Goal: Information Seeking & Learning: Learn about a topic

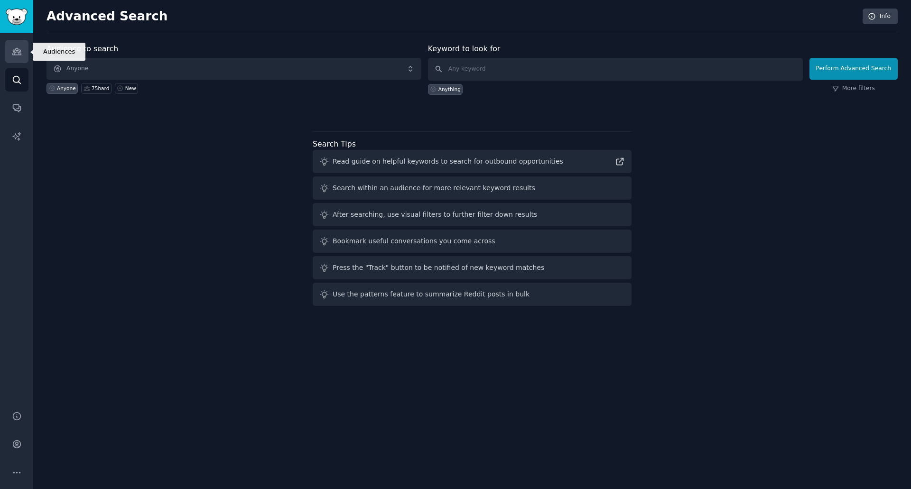
click at [21, 54] on icon "Sidebar" at bounding box center [16, 51] width 9 height 7
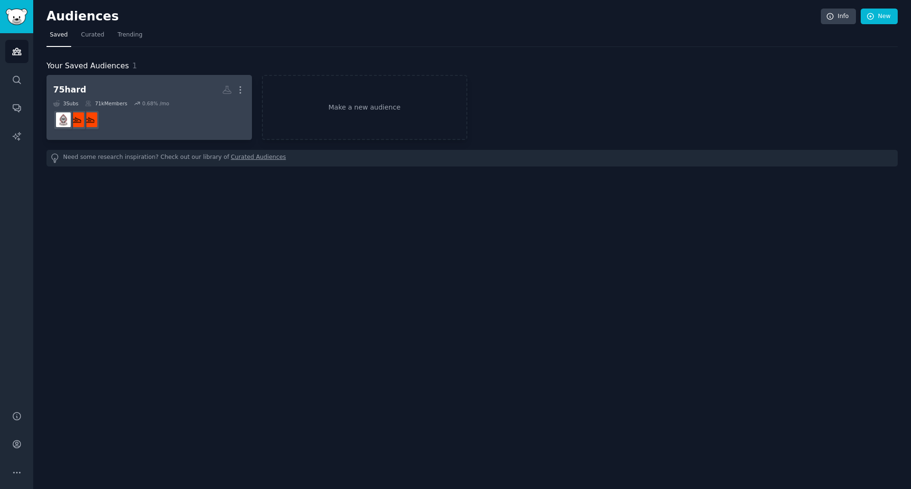
click at [112, 83] on h2 "75hard More" at bounding box center [149, 90] width 192 height 17
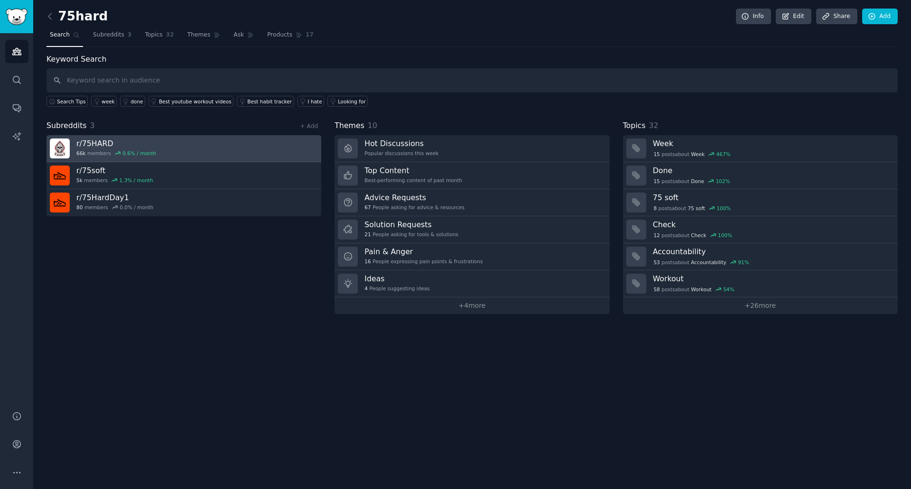
click at [161, 159] on link "r/ 75HARD 66k members 0.6 % / month" at bounding box center [184, 148] width 275 height 27
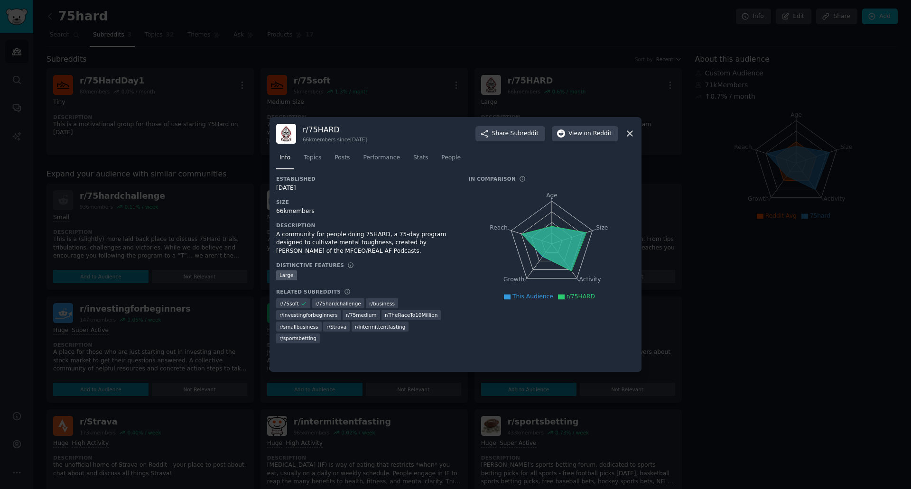
click at [583, 232] on icon "Age Size Activity Growth Reach" at bounding box center [552, 244] width 166 height 120
drag, startPoint x: 571, startPoint y: 238, endPoint x: 580, endPoint y: 236, distance: 9.8
click at [572, 238] on icon at bounding box center [554, 248] width 65 height 45
click at [629, 132] on icon at bounding box center [630, 134] width 10 height 10
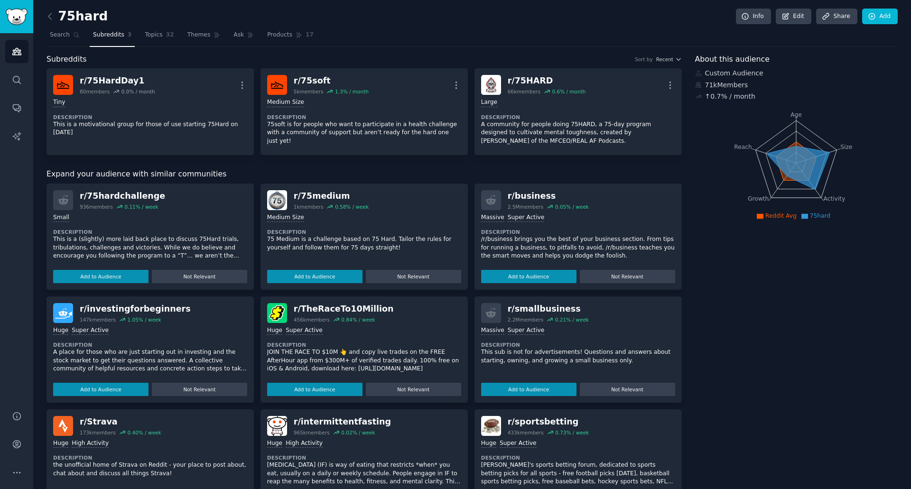
click at [774, 365] on div "About this audience Custom Audience 71k Members ↑ 0.7 % / month Age Size Activi…" at bounding box center [796, 341] width 203 height 575
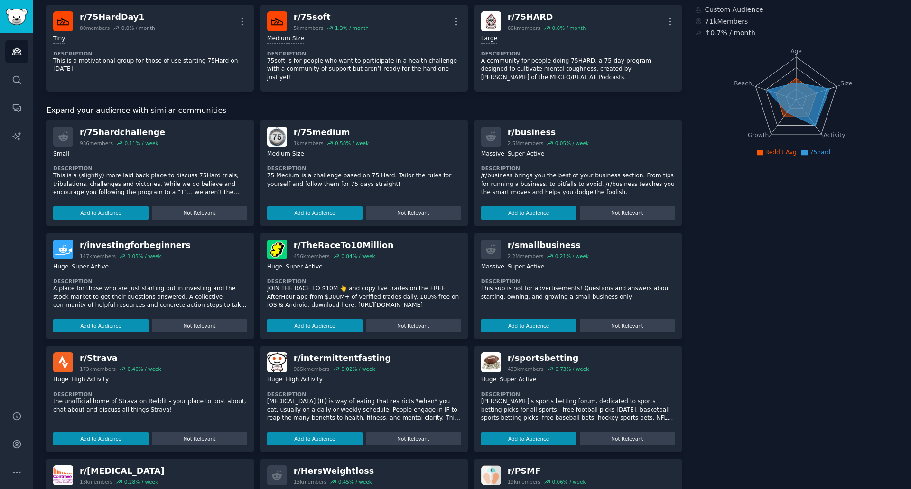
scroll to position [10, 0]
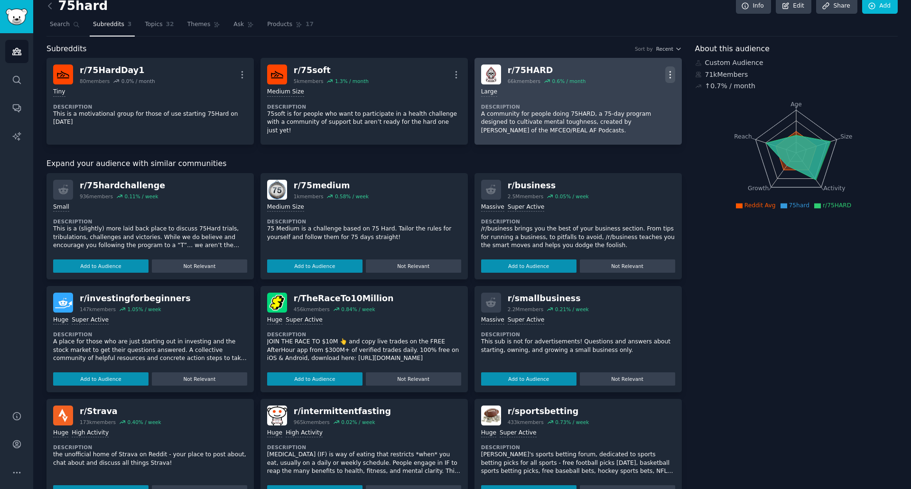
click at [669, 75] on icon "button" at bounding box center [670, 75] width 10 height 10
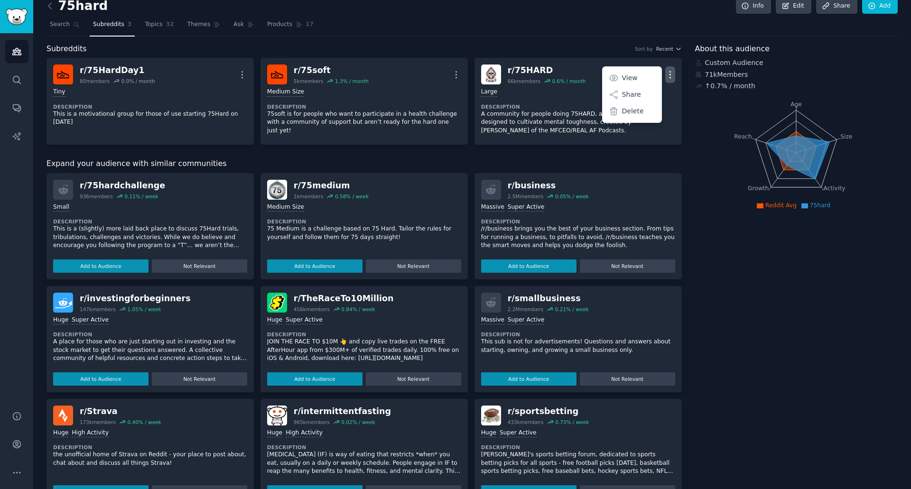
click at [615, 12] on div "75hard Info Edit Share Add" at bounding box center [472, 7] width 851 height 19
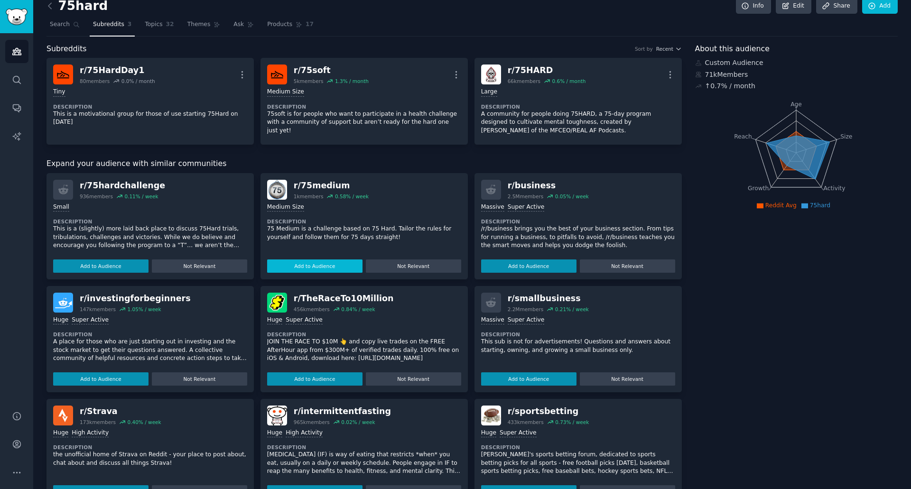
click at [343, 270] on button "Add to Audience" at bounding box center [314, 266] width 95 height 13
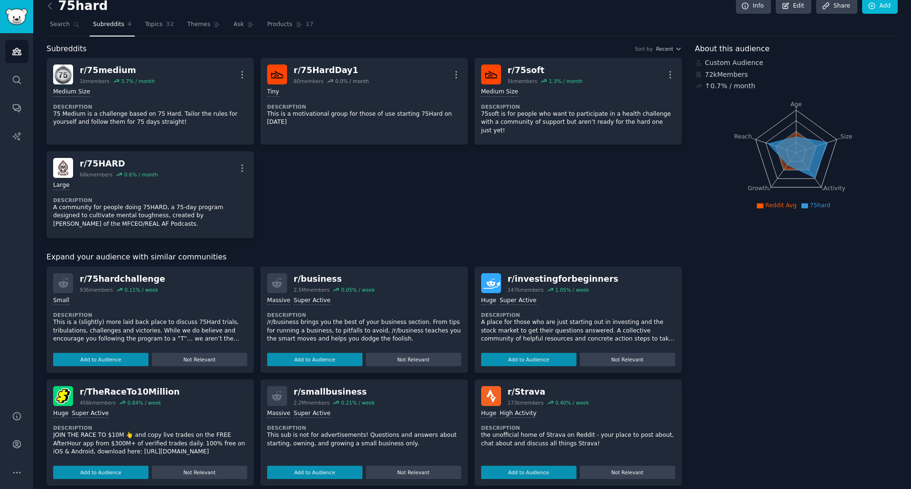
click at [579, 169] on div "r/ 75medium 1k members 3.7 % / month More Medium Size Description 75 Medium is …" at bounding box center [364, 148] width 635 height 180
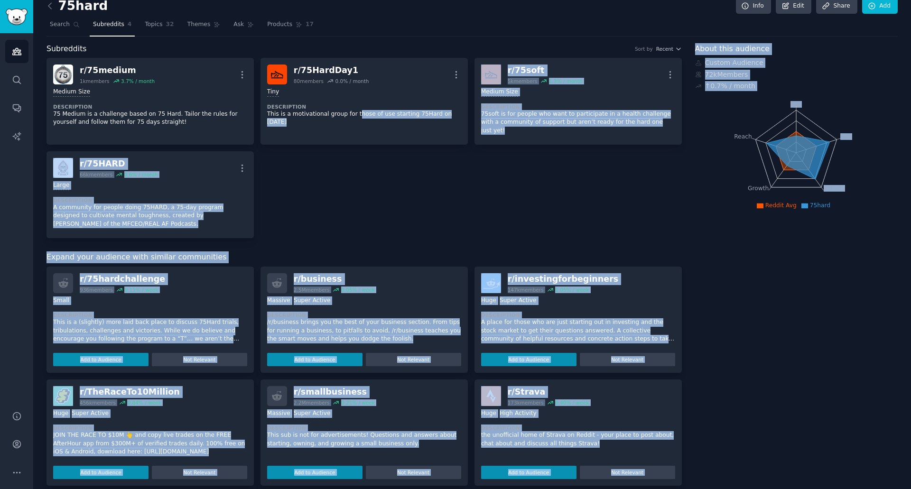
drag, startPoint x: 350, startPoint y: 177, endPoint x: 748, endPoint y: 227, distance: 400.7
click at [748, 227] on div "Subreddits Sort by Recent r/ 75medium 1k members 3.7 % / month More Medium Size…" at bounding box center [472, 377] width 851 height 669
click at [587, 183] on div "r/ 75medium 1k members 3.7 % / month More Medium Size Description 75 Medium is …" at bounding box center [364, 148] width 635 height 180
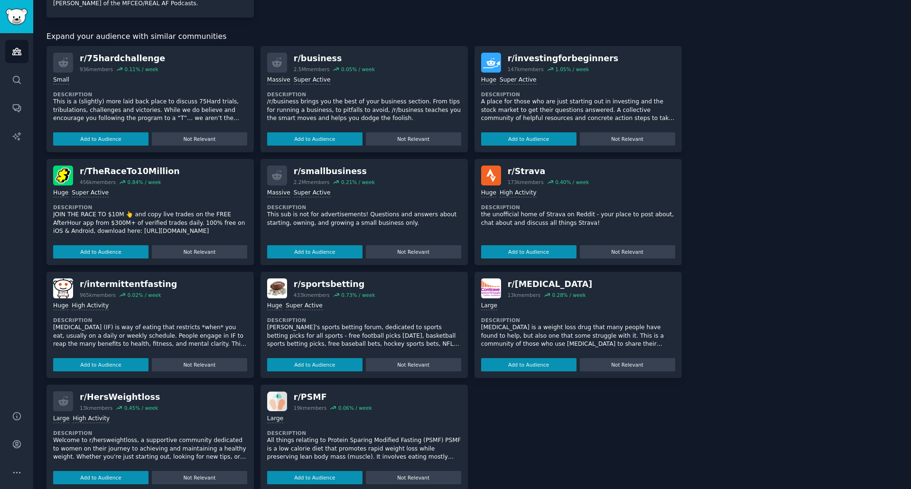
scroll to position [238, 0]
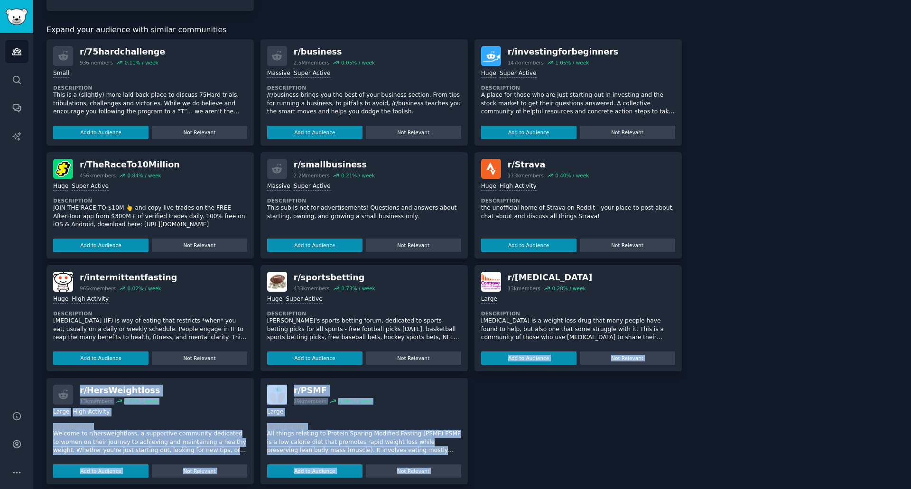
drag, startPoint x: 475, startPoint y: 366, endPoint x: 690, endPoint y: 436, distance: 226.7
click at [690, 436] on div "Subreddits Sort by Recent r/ 75medium 1k members 3.7 % / month More Medium Size…" at bounding box center [472, 150] width 851 height 669
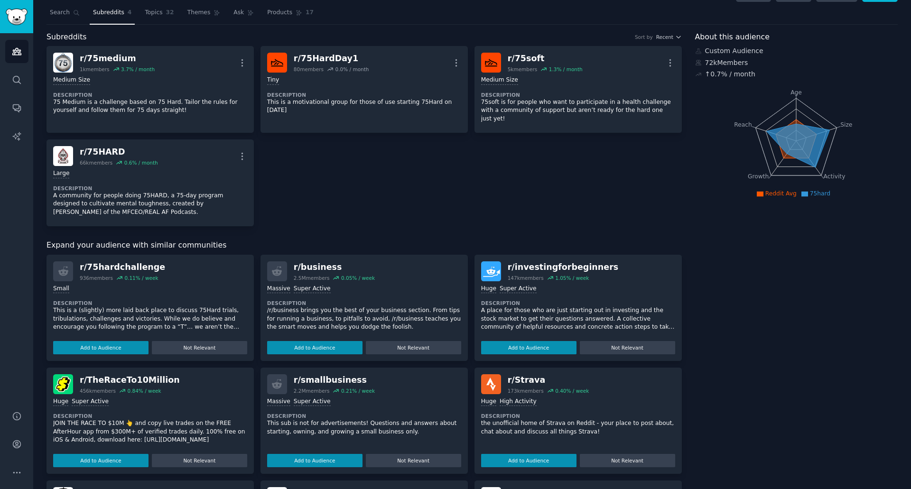
scroll to position [0, 0]
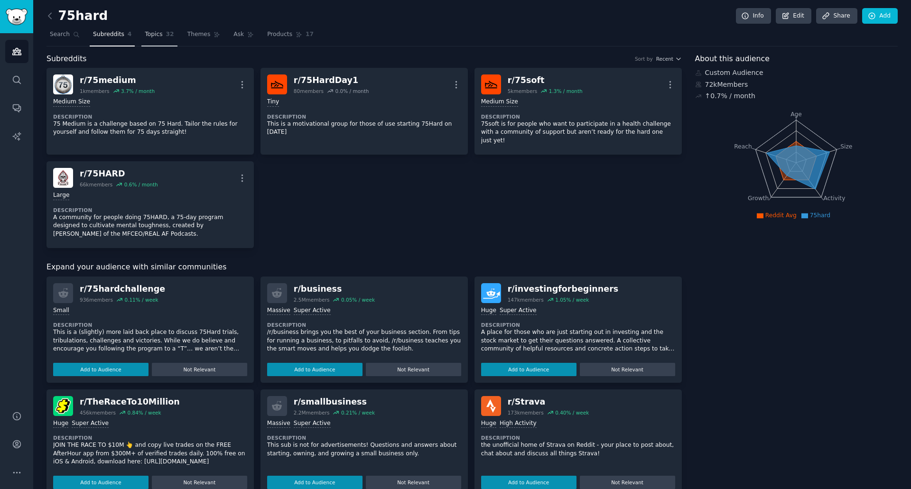
click at [154, 37] on span "Topics" at bounding box center [154, 34] width 18 height 9
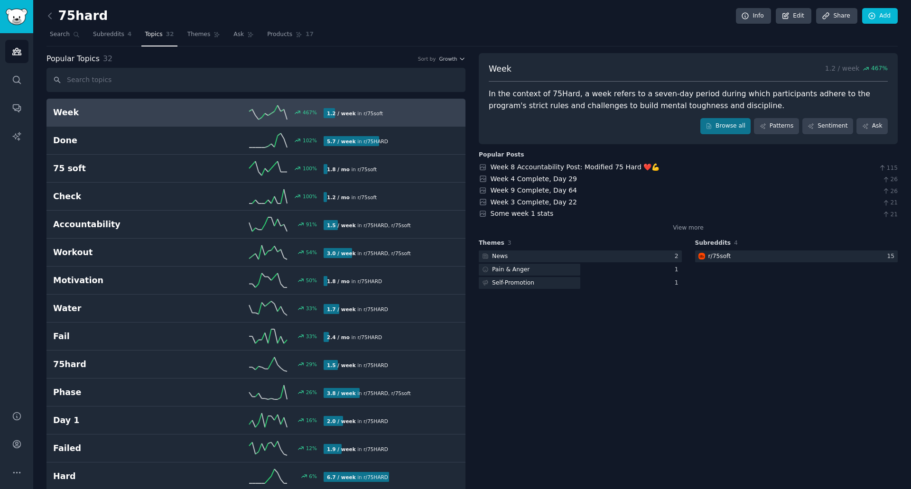
click at [255, 73] on input "text" at bounding box center [256, 80] width 419 height 24
click at [193, 34] on span "Themes" at bounding box center [198, 34] width 23 height 9
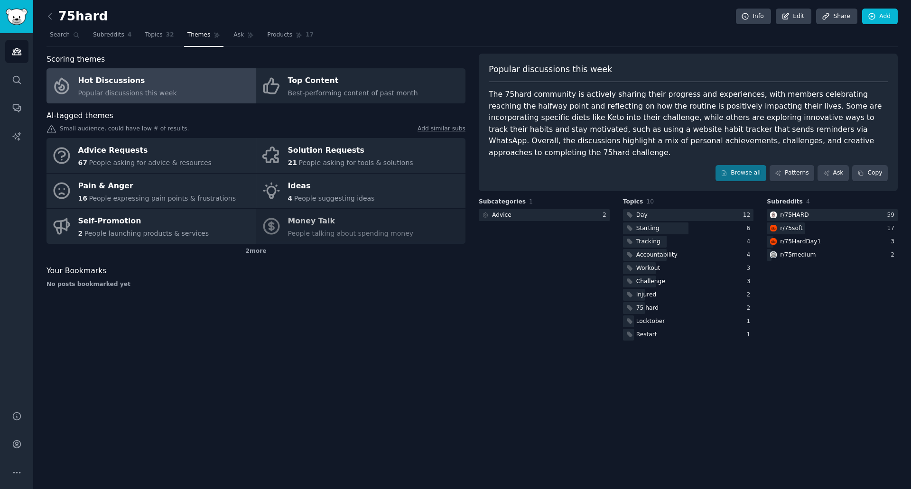
click at [736, 113] on div "The 75hard community is actively sharing their progress and experiences, with m…" at bounding box center [688, 124] width 399 height 70
click at [737, 108] on div "The 75hard community is actively sharing their progress and experiences, with m…" at bounding box center [688, 124] width 399 height 70
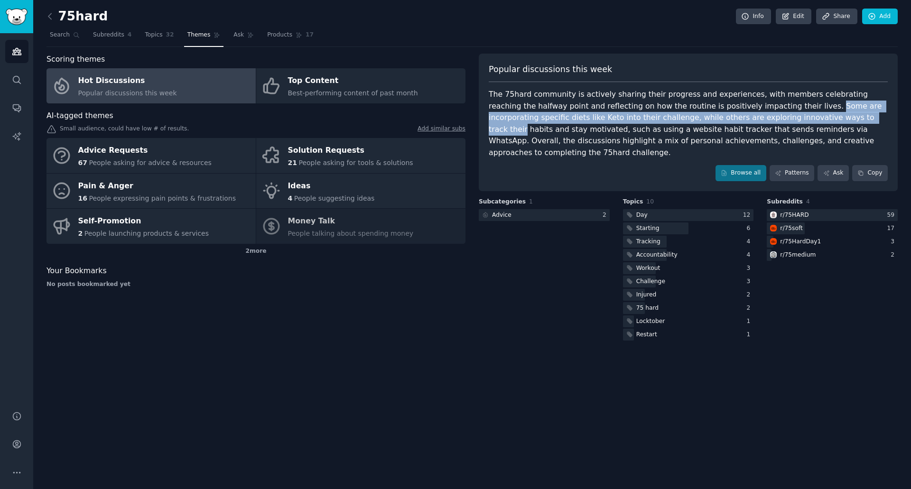
drag, startPoint x: 737, startPoint y: 108, endPoint x: 737, endPoint y: 115, distance: 7.1
click at [737, 115] on div "The 75hard community is actively sharing their progress and experiences, with m…" at bounding box center [688, 124] width 399 height 70
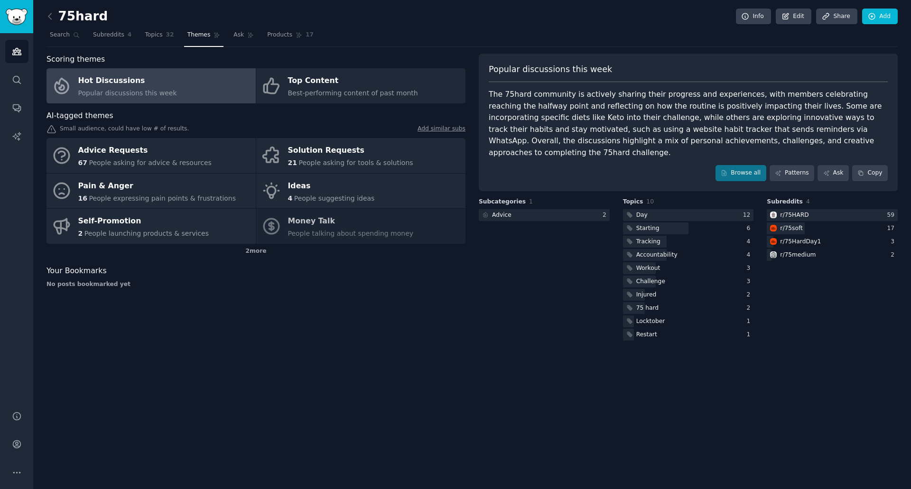
click at [836, 115] on div "The 75hard community is actively sharing their progress and experiences, with m…" at bounding box center [688, 124] width 399 height 70
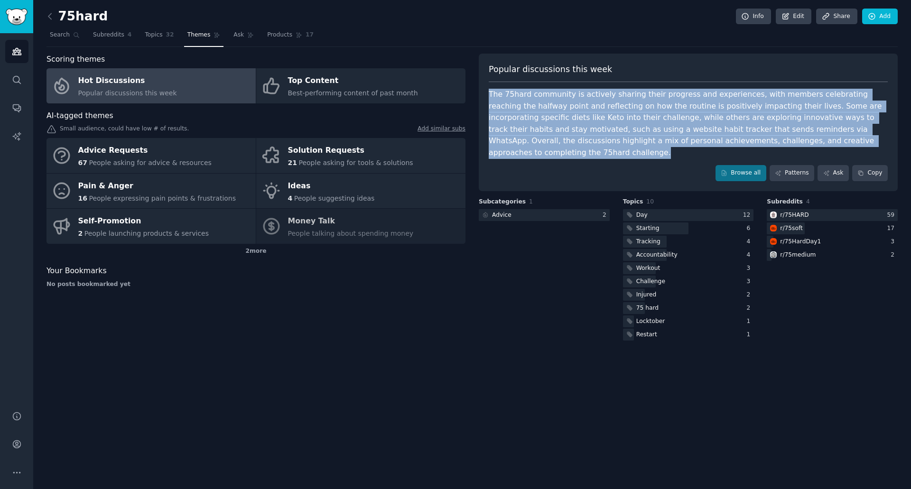
click at [836, 115] on div "The 75hard community is actively sharing their progress and experiences, with m…" at bounding box center [688, 124] width 399 height 70
click at [752, 144] on div "The 75hard community is actively sharing their progress and experiences, with m…" at bounding box center [688, 124] width 399 height 70
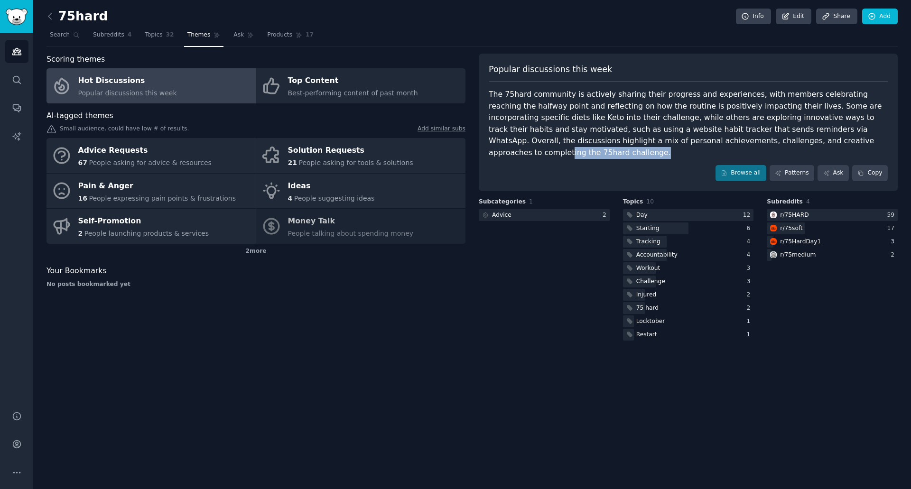
drag, startPoint x: 782, startPoint y: 143, endPoint x: 695, endPoint y: 141, distance: 87.8
click at [695, 141] on div "The 75hard community is actively sharing their progress and experiences, with m…" at bounding box center [688, 124] width 399 height 70
click at [694, 140] on div "The 75hard community is actively sharing their progress and experiences, with m…" at bounding box center [688, 124] width 399 height 70
click at [351, 466] on div "75hard Info Edit Share Add Search Subreddits 4 Topics 32 Themes Ask Products 17…" at bounding box center [472, 244] width 878 height 489
click at [541, 106] on div "The 75hard community is actively sharing their progress and experiences, with m…" at bounding box center [688, 124] width 399 height 70
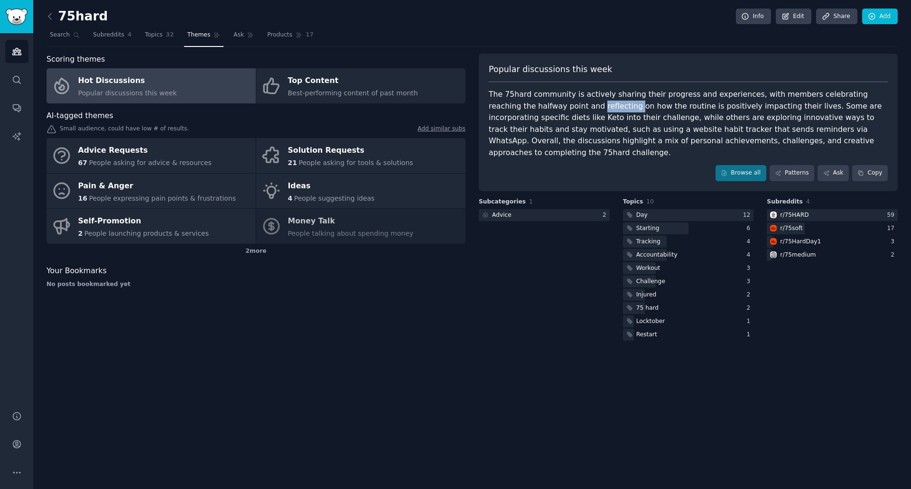
click at [541, 106] on div "The 75hard community is actively sharing their progress and experiences, with m…" at bounding box center [688, 124] width 399 height 70
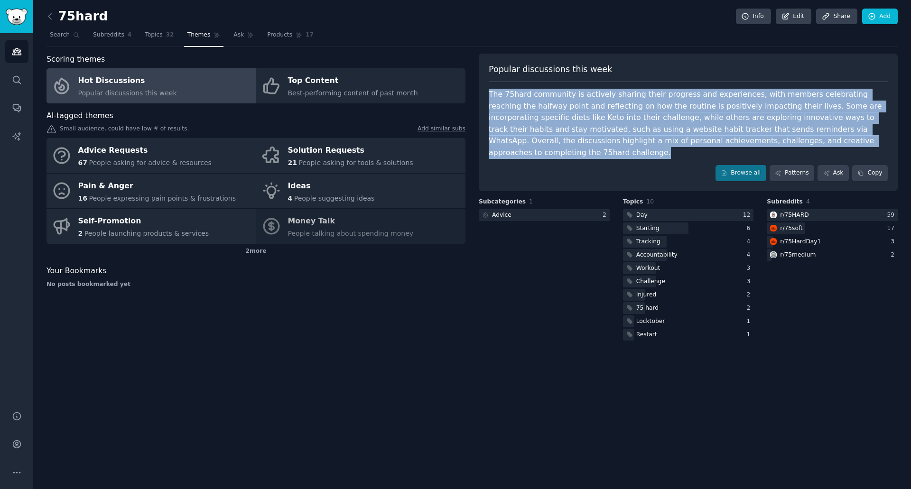
click at [541, 106] on div "The 75hard community is actively sharing their progress and experiences, with m…" at bounding box center [688, 124] width 399 height 70
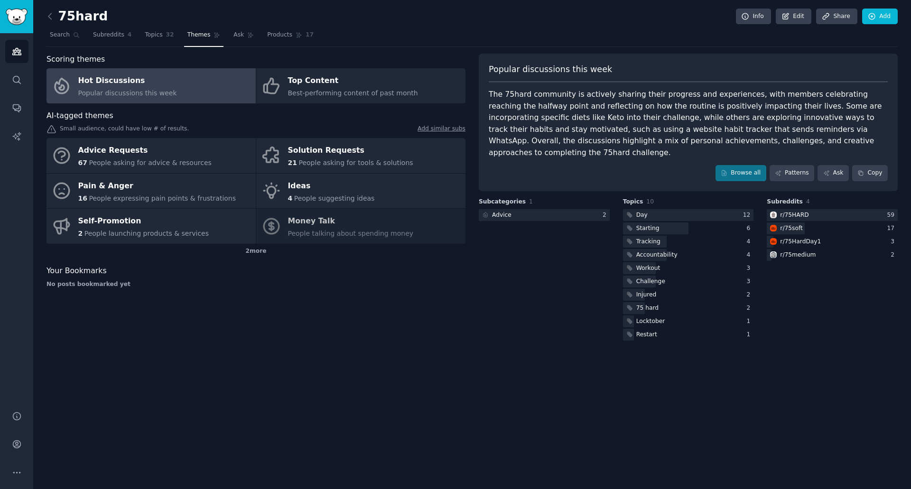
click at [766, 370] on div "75hard Info Edit Share Add Search Subreddits 4 Topics 32 Themes Ask Products 17…" at bounding box center [472, 244] width 878 height 489
click at [550, 123] on div "The 75hard community is actively sharing their progress and experiences, with m…" at bounding box center [688, 124] width 399 height 70
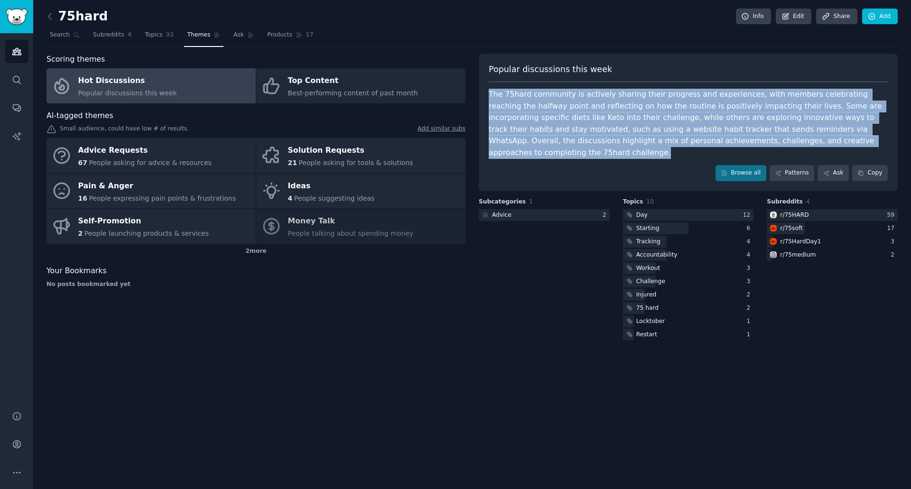
click at [550, 123] on div "The 75hard community is actively sharing their progress and experiences, with m…" at bounding box center [688, 124] width 399 height 70
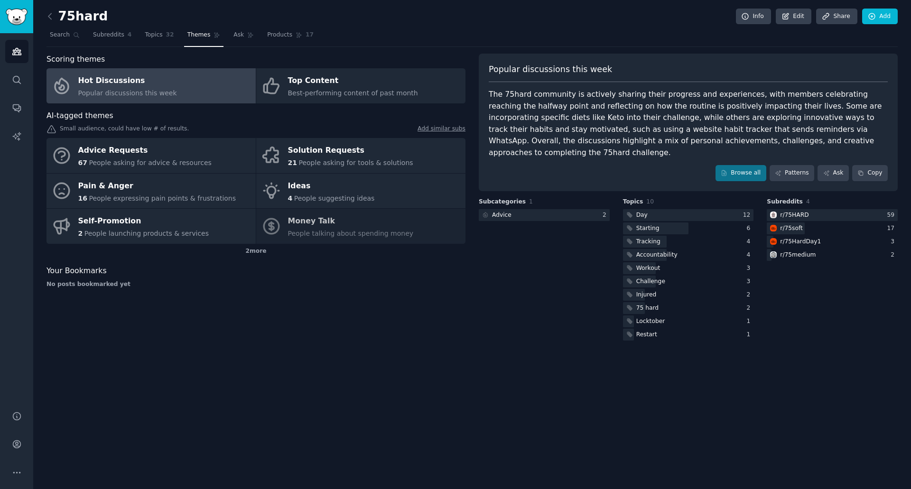
click at [524, 273] on div "Subcategories 1 Advice 2" at bounding box center [544, 270] width 131 height 145
click at [538, 165] on div "Browse all Patterns Ask Copy" at bounding box center [688, 173] width 399 height 16
click at [538, 152] on div "Popular discussions this week The 75hard community is actively sharing their pr…" at bounding box center [688, 123] width 419 height 138
click at [541, 134] on div "The 75hard community is actively sharing their progress and experiences, with m…" at bounding box center [688, 124] width 399 height 70
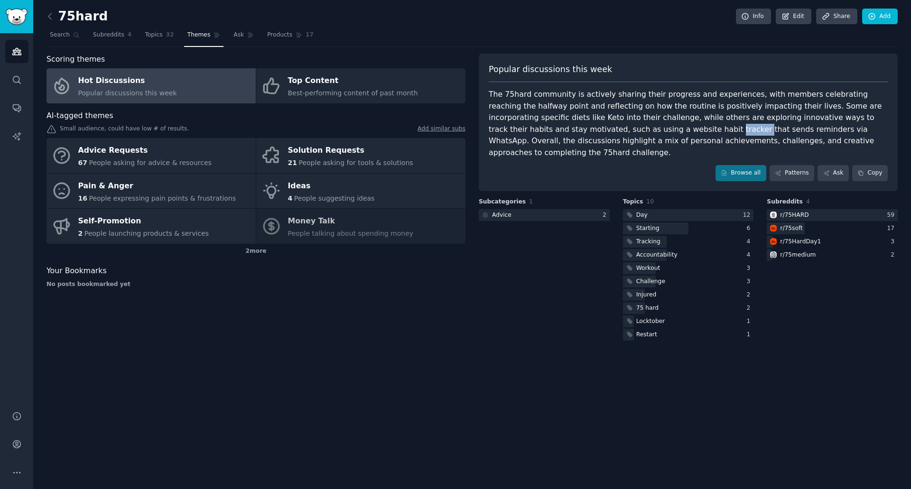
click at [541, 134] on div "The 75hard community is actively sharing their progress and experiences, with m…" at bounding box center [688, 124] width 399 height 70
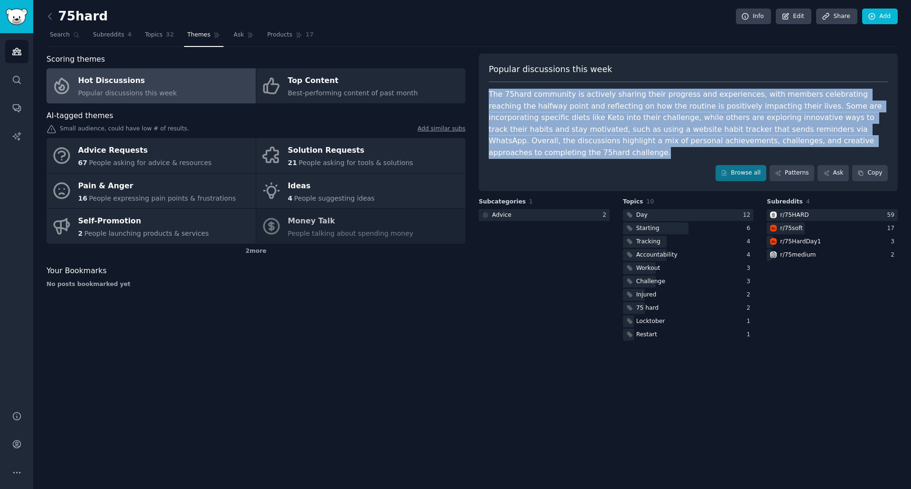
click at [541, 134] on div "The 75hard community is actively sharing their progress and experiences, with m…" at bounding box center [688, 124] width 399 height 70
click at [755, 130] on div "The 75hard community is actively sharing their progress and experiences, with m…" at bounding box center [688, 124] width 399 height 70
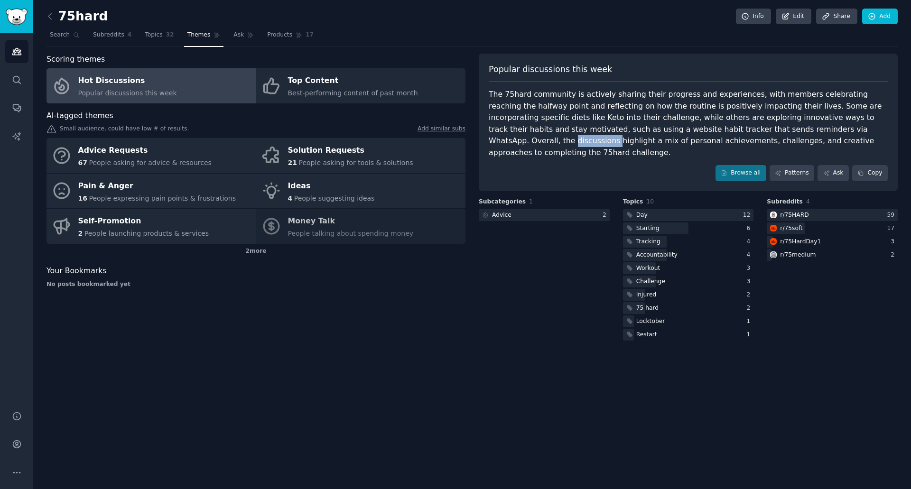
click at [754, 131] on div "The 75hard community is actively sharing their progress and experiences, with m…" at bounding box center [688, 124] width 399 height 70
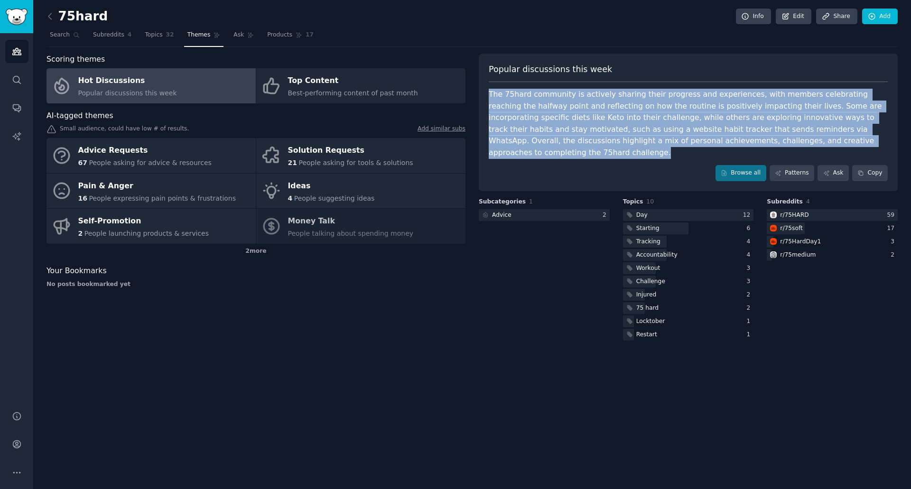
click at [754, 131] on div "The 75hard community is actively sharing their progress and experiences, with m…" at bounding box center [688, 124] width 399 height 70
click at [754, 129] on div "The 75hard community is actively sharing their progress and experiences, with m…" at bounding box center [688, 124] width 399 height 70
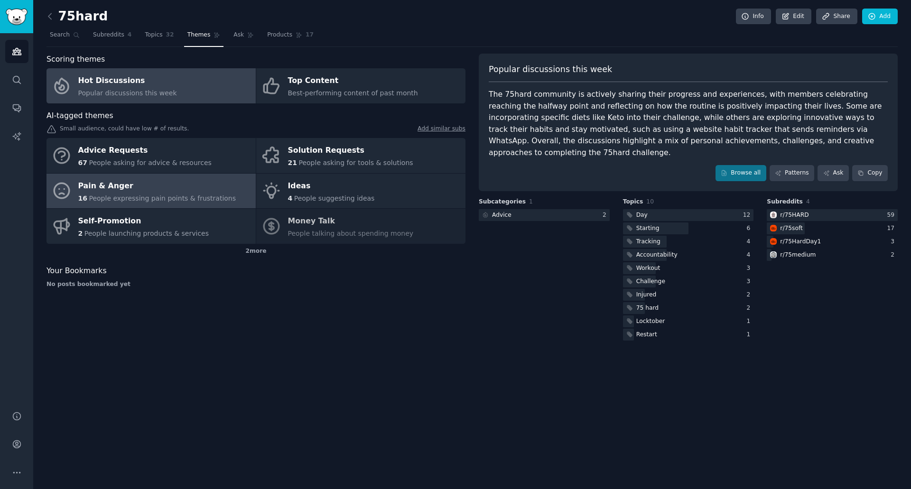
click at [126, 193] on div "Pain & Anger" at bounding box center [157, 185] width 158 height 15
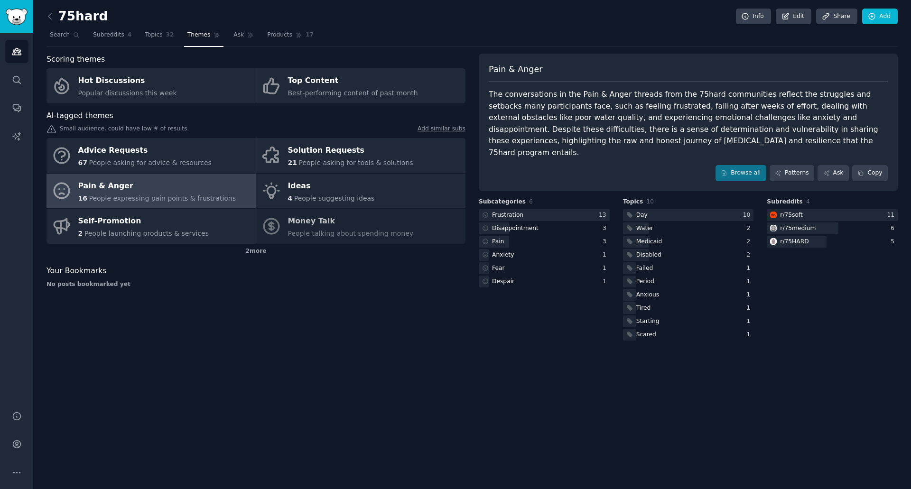
click at [698, 138] on div "The conversations in the Pain & Anger threads from the 75hard communities refle…" at bounding box center [688, 124] width 399 height 70
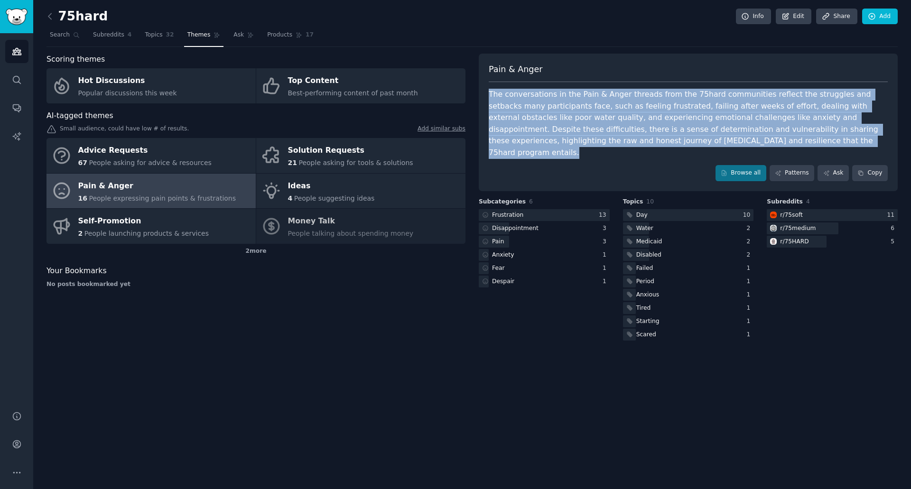
click at [698, 138] on div "The conversations in the Pain & Anger threads from the 75hard communities refle…" at bounding box center [688, 124] width 399 height 70
click at [671, 139] on div "The conversations in the Pain & Anger threads from the 75hard communities refle…" at bounding box center [688, 124] width 399 height 70
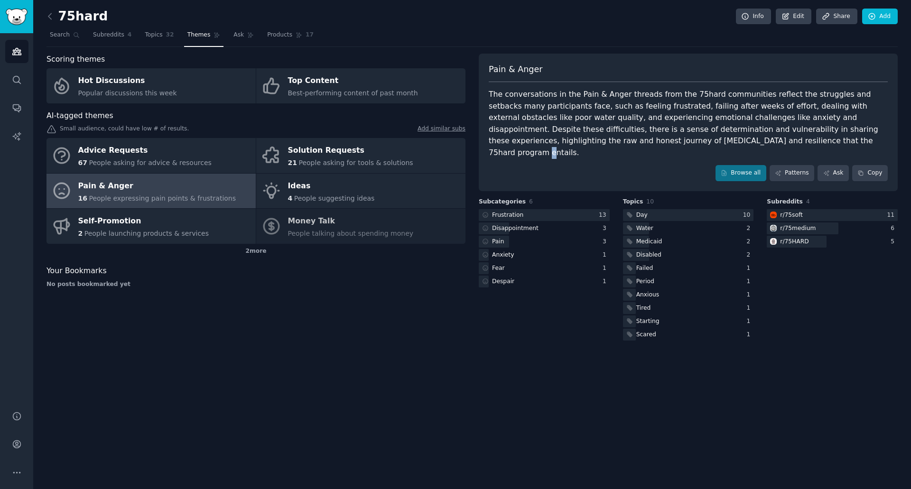
click at [671, 139] on div "The conversations in the Pain & Anger threads from the 75hard communities refle…" at bounding box center [688, 124] width 399 height 70
click at [693, 137] on div "The conversations in the Pain & Anger threads from the 75hard communities refle…" at bounding box center [688, 124] width 399 height 70
drag, startPoint x: 705, startPoint y: 137, endPoint x: 493, endPoint y: 91, distance: 216.6
click at [493, 91] on div "The conversations in the Pain & Anger threads from the 75hard communities refle…" at bounding box center [688, 124] width 399 height 70
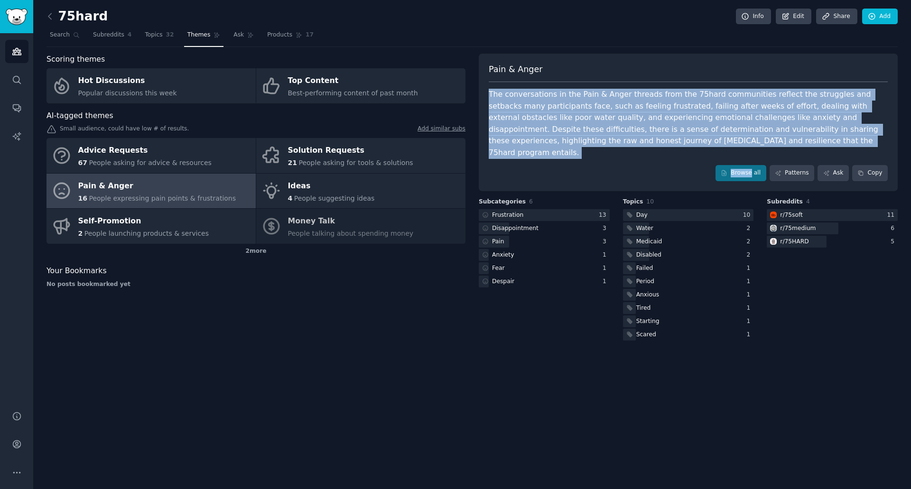
drag, startPoint x: 493, startPoint y: 91, endPoint x: 711, endPoint y: 170, distance: 231.8
click at [711, 170] on div "Pain & [PERSON_NAME] The conversations in the Pain & Anger threads from the 75h…" at bounding box center [688, 123] width 419 height 138
click at [675, 144] on div "The conversations in the Pain & Anger threads from the 75hard communities refle…" at bounding box center [688, 124] width 399 height 70
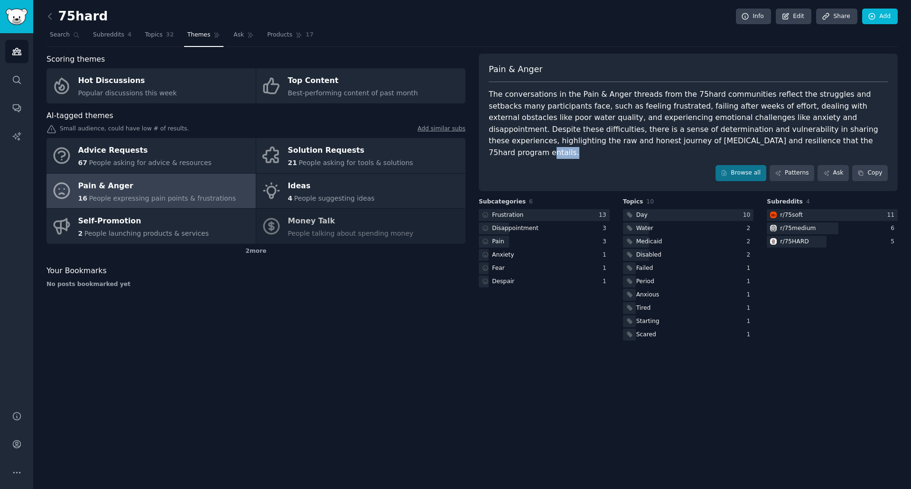
click at [675, 144] on div "The conversations in the Pain & Anger threads from the 75hard communities refle…" at bounding box center [688, 124] width 399 height 70
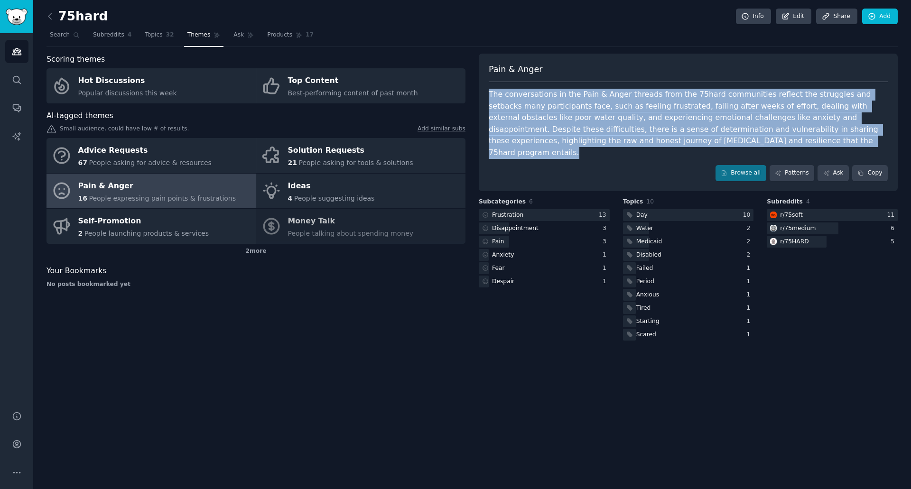
click at [675, 144] on div "The conversations in the Pain & Anger threads from the 75hard communities refle…" at bounding box center [688, 124] width 399 height 70
click at [697, 145] on div "The conversations in the Pain & Anger threads from the 75hard communities refle…" at bounding box center [688, 124] width 399 height 70
drag, startPoint x: 705, startPoint y: 142, endPoint x: 491, endPoint y: 92, distance: 219.8
click at [491, 92] on div "The conversations in the Pain & Anger threads from the 75hard communities refle…" at bounding box center [688, 124] width 399 height 70
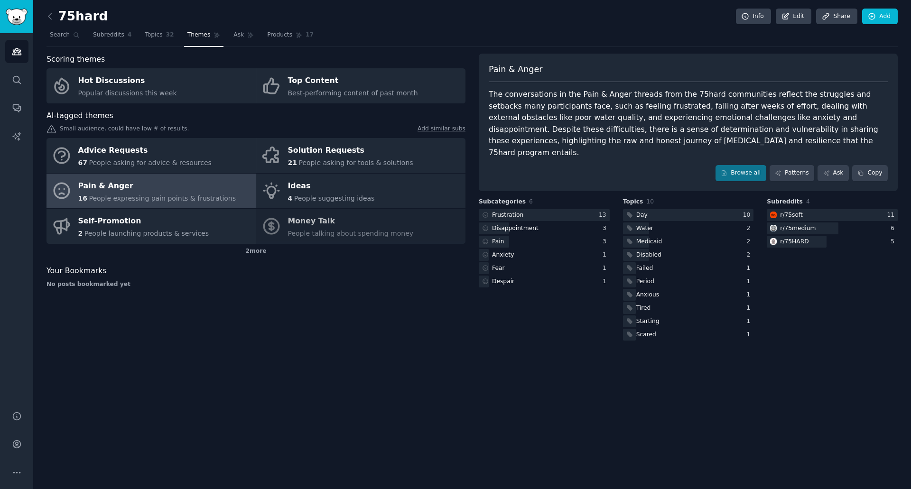
click at [491, 92] on div "The conversations in the Pain & Anger threads from the 75hard communities refle…" at bounding box center [688, 124] width 399 height 70
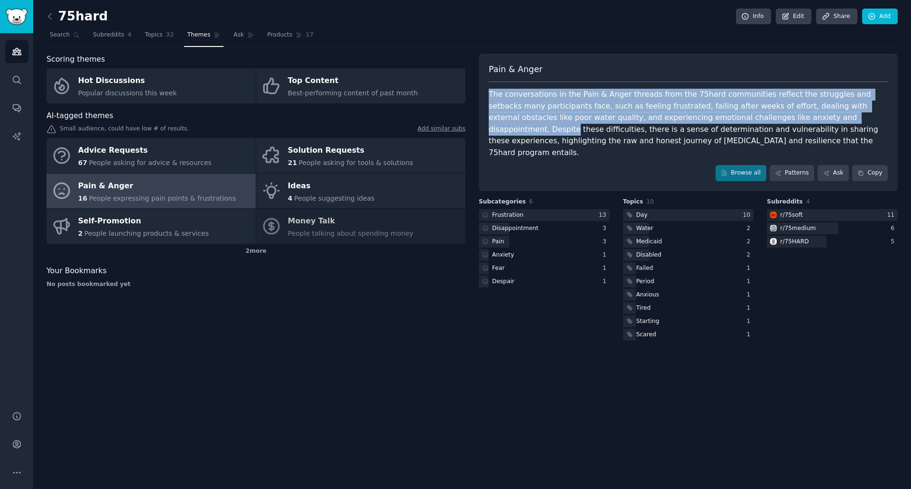
drag, startPoint x: 490, startPoint y: 92, endPoint x: 769, endPoint y: 124, distance: 280.9
click at [769, 122] on div "The conversations in the Pain & Anger threads from the 75hard communities refle…" at bounding box center [688, 124] width 399 height 70
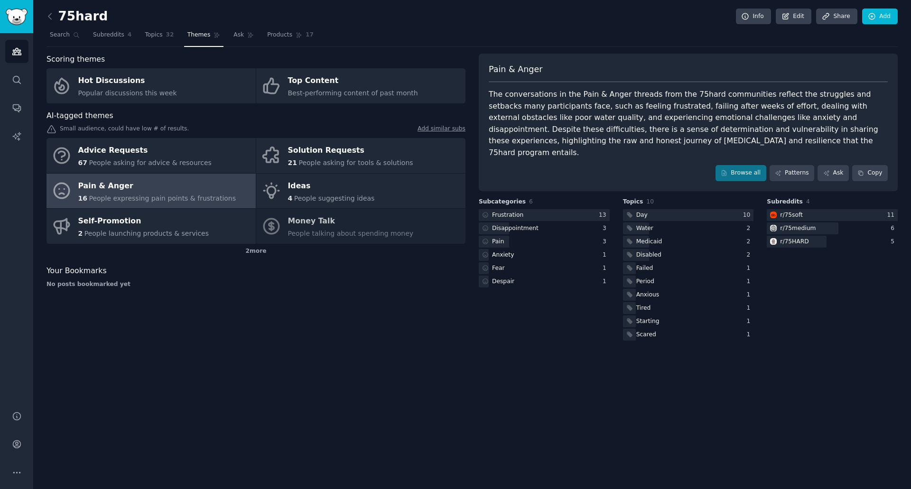
click at [769, 124] on div "The conversations in the Pain & Anger threads from the 75hard communities refle…" at bounding box center [688, 124] width 399 height 70
click at [694, 128] on div "The conversations in the Pain & Anger threads from the 75hard communities refle…" at bounding box center [688, 124] width 399 height 70
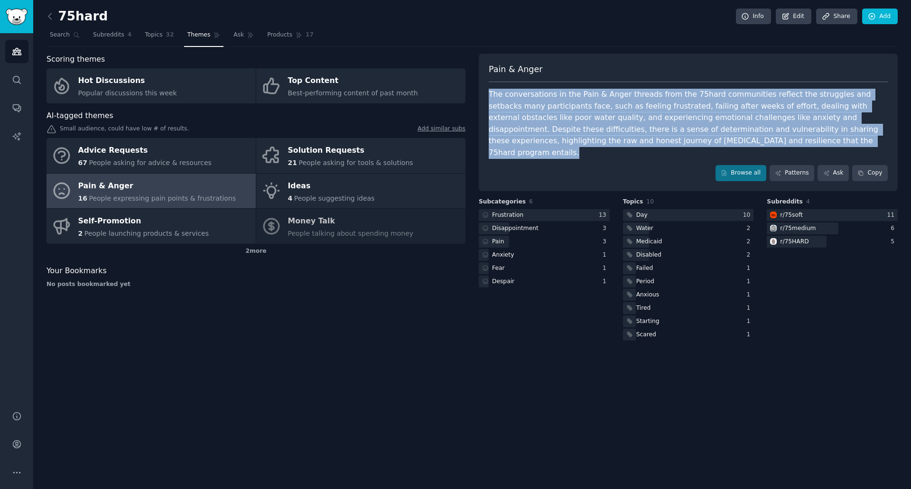
click at [694, 128] on div "The conversations in the Pain & Anger threads from the 75hard communities refle…" at bounding box center [688, 124] width 399 height 70
click at [694, 127] on div "The conversations in the Pain & Anger threads from the 75hard communities refle…" at bounding box center [688, 124] width 399 height 70
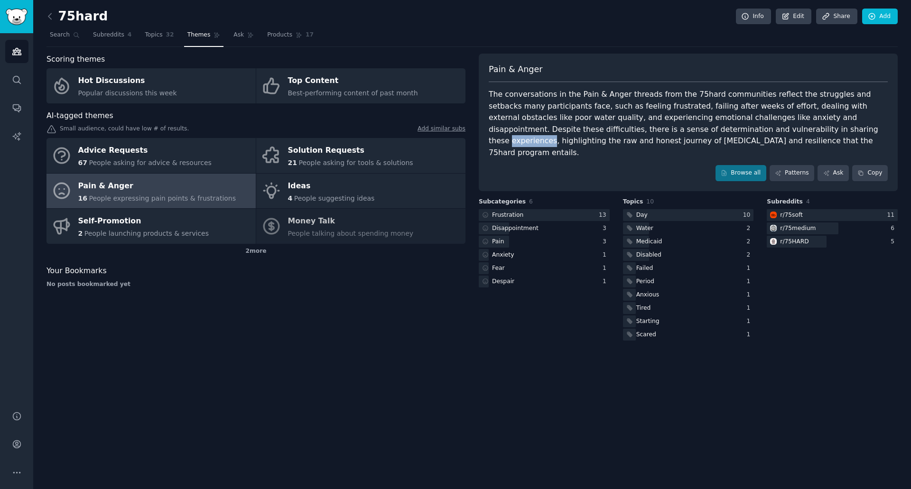
click at [694, 127] on div "The conversations in the Pain & Anger threads from the 75hard communities refle…" at bounding box center [688, 124] width 399 height 70
click at [709, 122] on div "The conversations in the Pain & Anger threads from the 75hard communities refle…" at bounding box center [688, 124] width 399 height 70
click at [611, 112] on div "The conversations in the Pain & Anger threads from the 75hard communities refle…" at bounding box center [688, 124] width 399 height 70
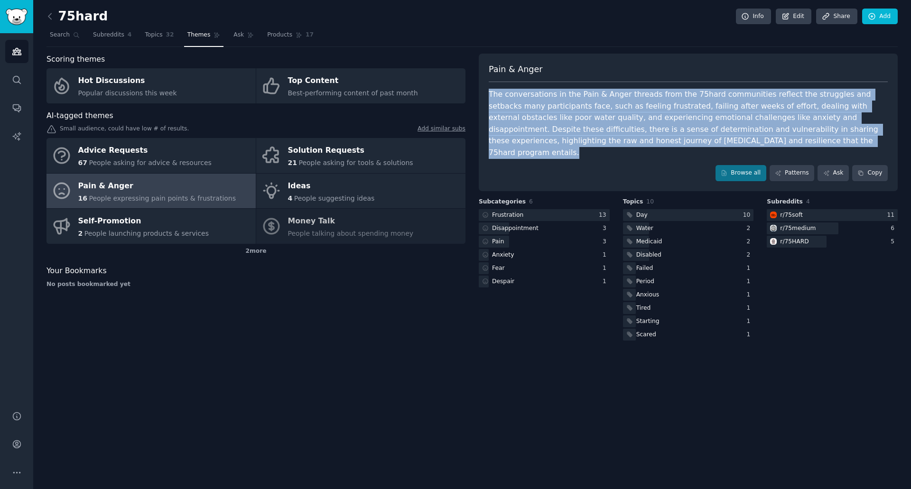
click at [611, 112] on div "The conversations in the Pain & Anger threads from the 75hard communities refle…" at bounding box center [688, 124] width 399 height 70
click at [654, 148] on div "Pain & [PERSON_NAME] The conversations in the Pain & Anger threads from the 75h…" at bounding box center [688, 123] width 419 height 138
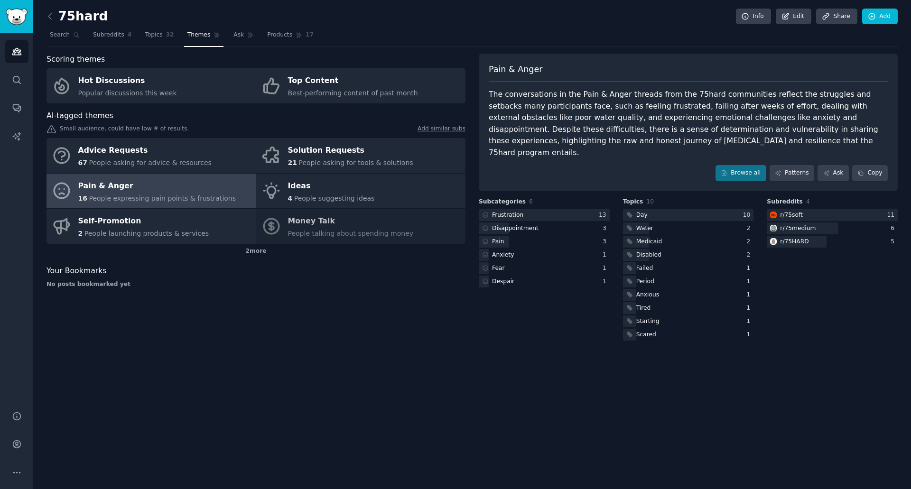
click at [650, 109] on div "The conversations in the Pain & Anger threads from the 75hard communities refle…" at bounding box center [688, 124] width 399 height 70
click at [449, 131] on link "Add similar subs" at bounding box center [442, 130] width 48 height 10
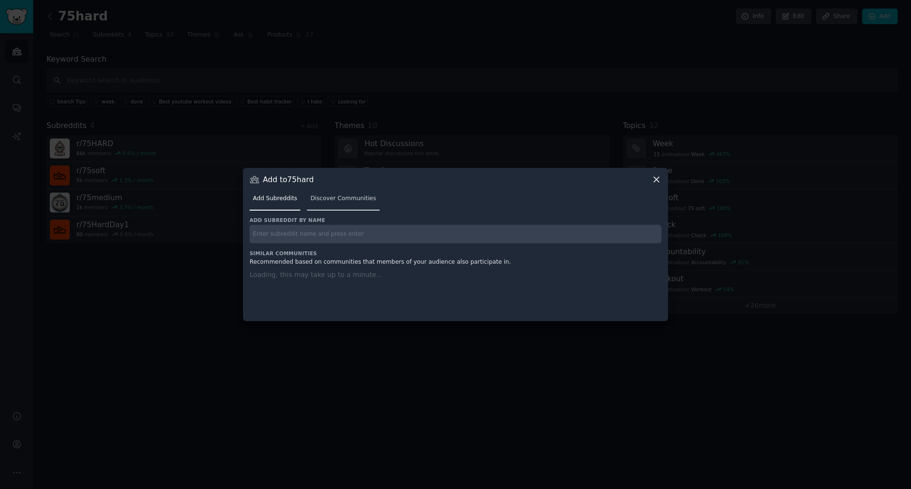
click at [354, 206] on link "Discover Communities" at bounding box center [343, 200] width 72 height 19
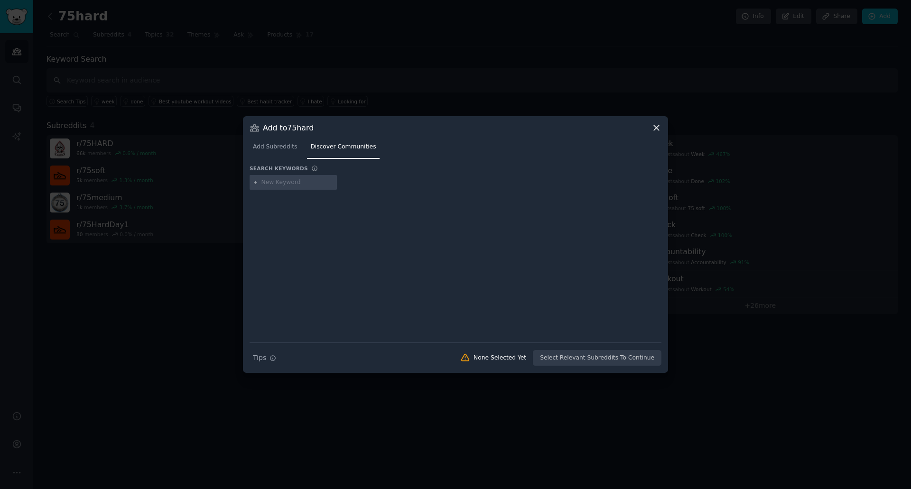
click at [658, 128] on icon at bounding box center [657, 128] width 10 height 10
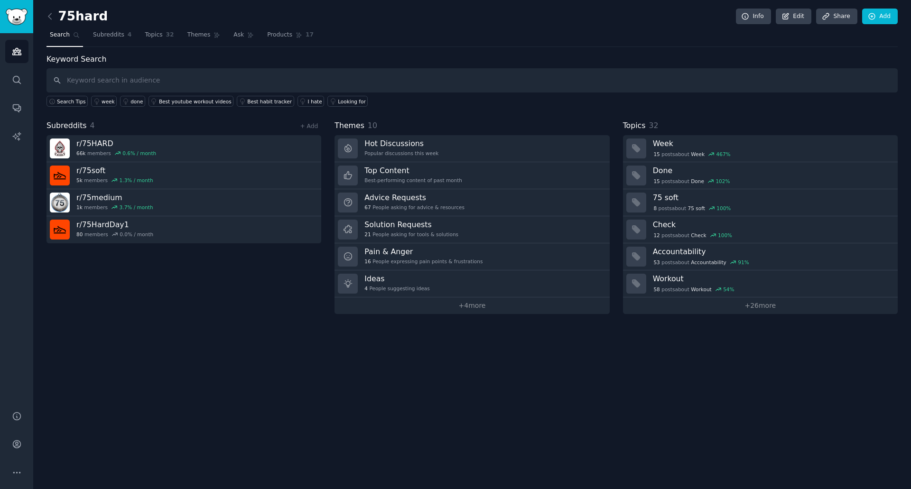
click at [455, 306] on link "+ 4 more" at bounding box center [472, 306] width 275 height 17
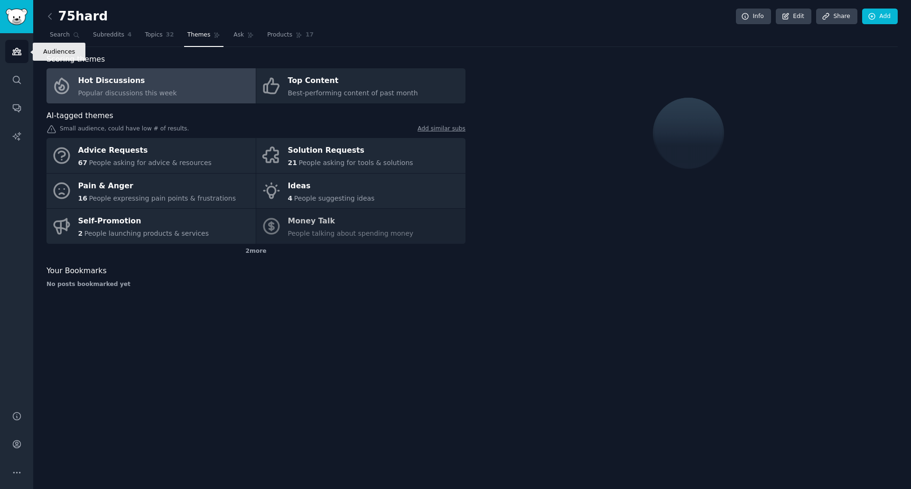
click at [17, 45] on link "Audiences" at bounding box center [16, 51] width 23 height 23
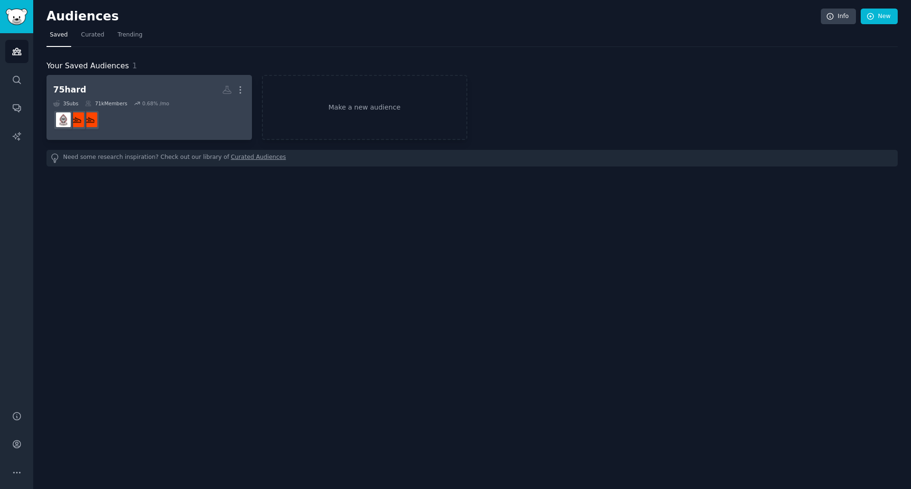
click at [125, 84] on h2 "75hard More" at bounding box center [149, 90] width 192 height 17
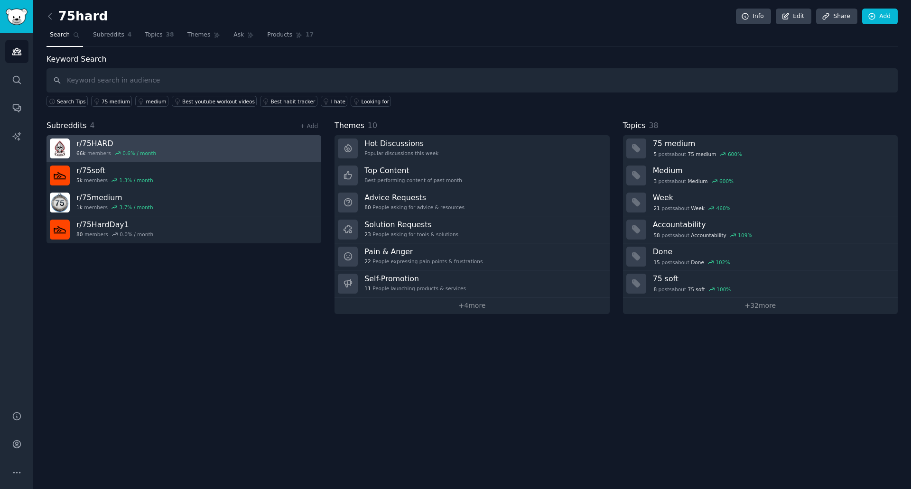
click at [224, 145] on link "r/ 75HARD 66k members 0.6 % / month" at bounding box center [184, 148] width 275 height 27
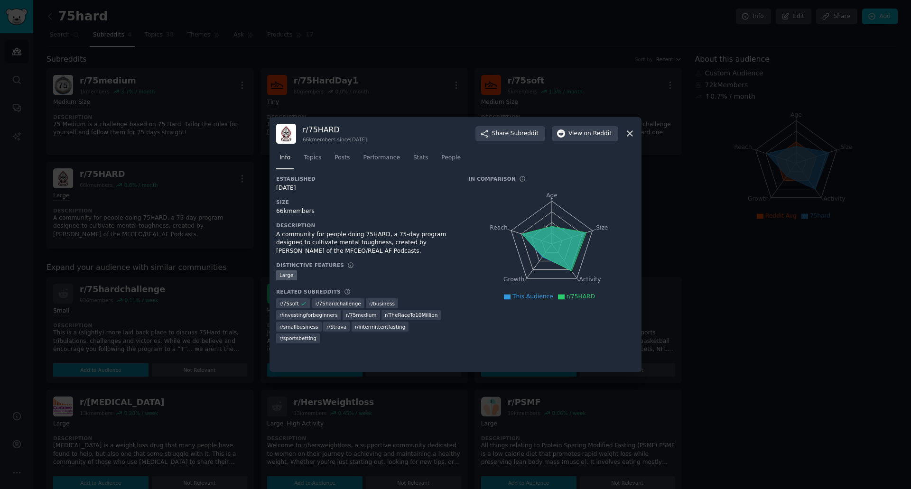
click at [633, 129] on icon at bounding box center [630, 134] width 10 height 10
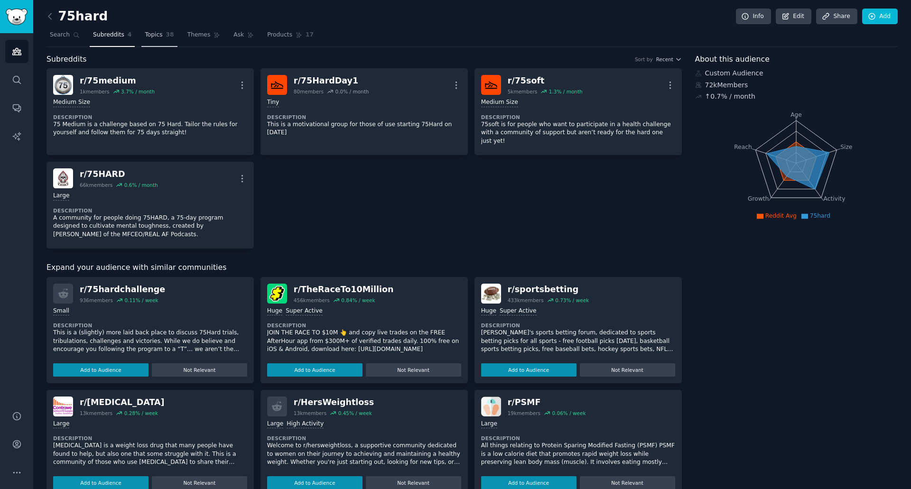
click at [145, 38] on span "Topics" at bounding box center [154, 35] width 18 height 9
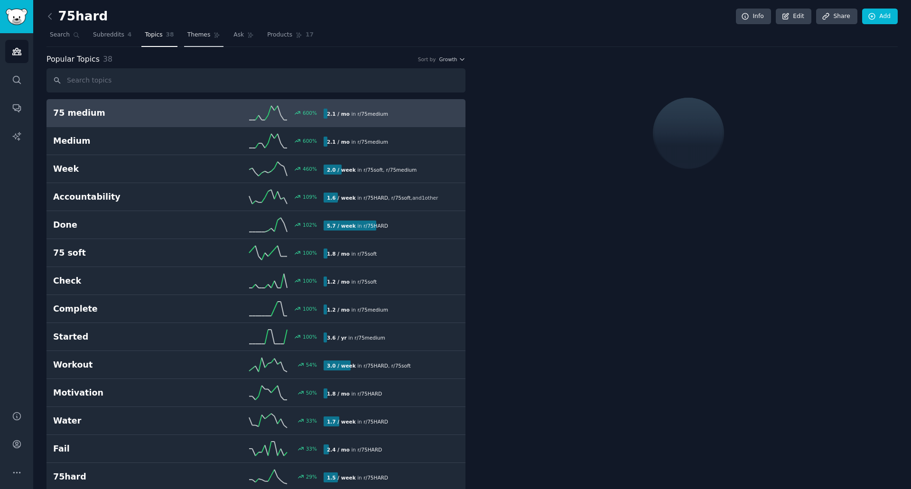
click at [199, 40] on link "Themes" at bounding box center [204, 37] width 40 height 19
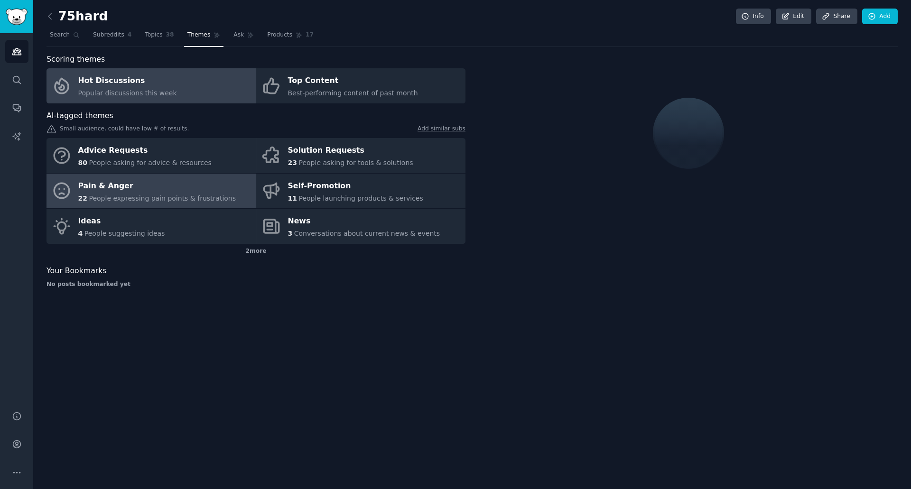
click at [181, 200] on span "People expressing pain points & frustrations" at bounding box center [162, 199] width 147 height 8
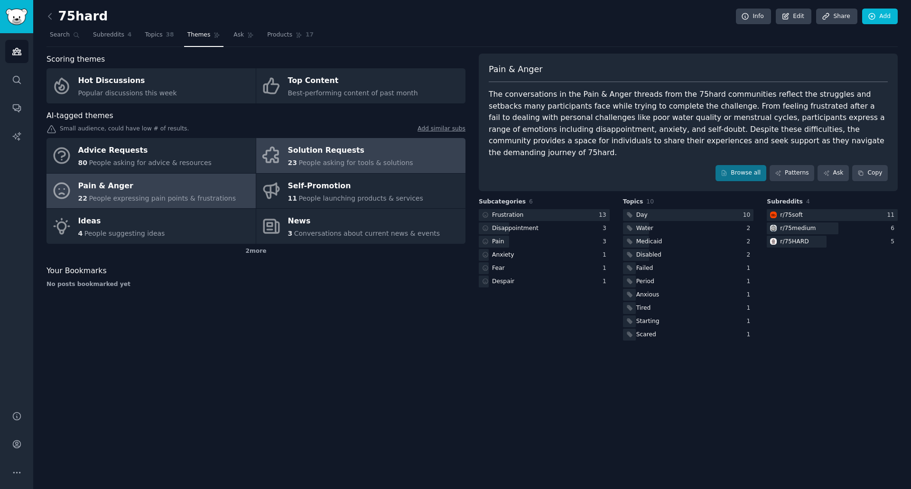
click at [374, 152] on div "Solution Requests" at bounding box center [350, 150] width 125 height 15
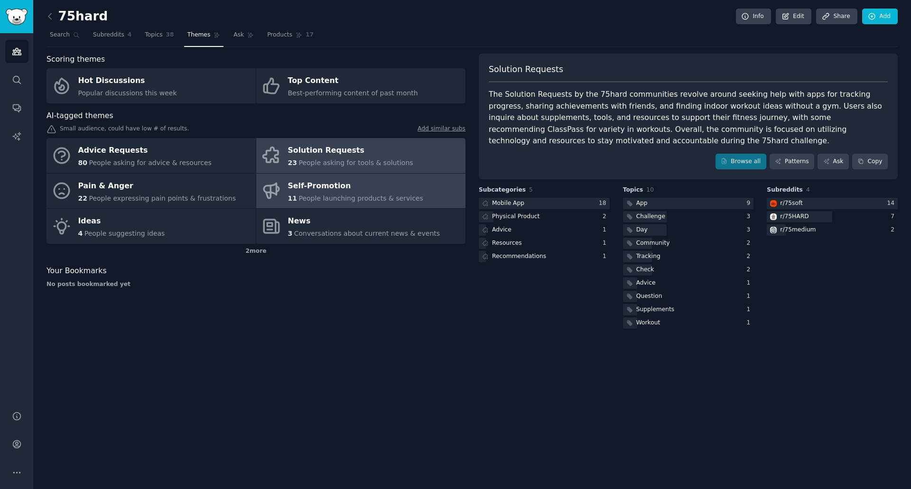
click at [388, 195] on span "People launching products & services" at bounding box center [360, 199] width 124 height 8
